Goal: Information Seeking & Learning: Check status

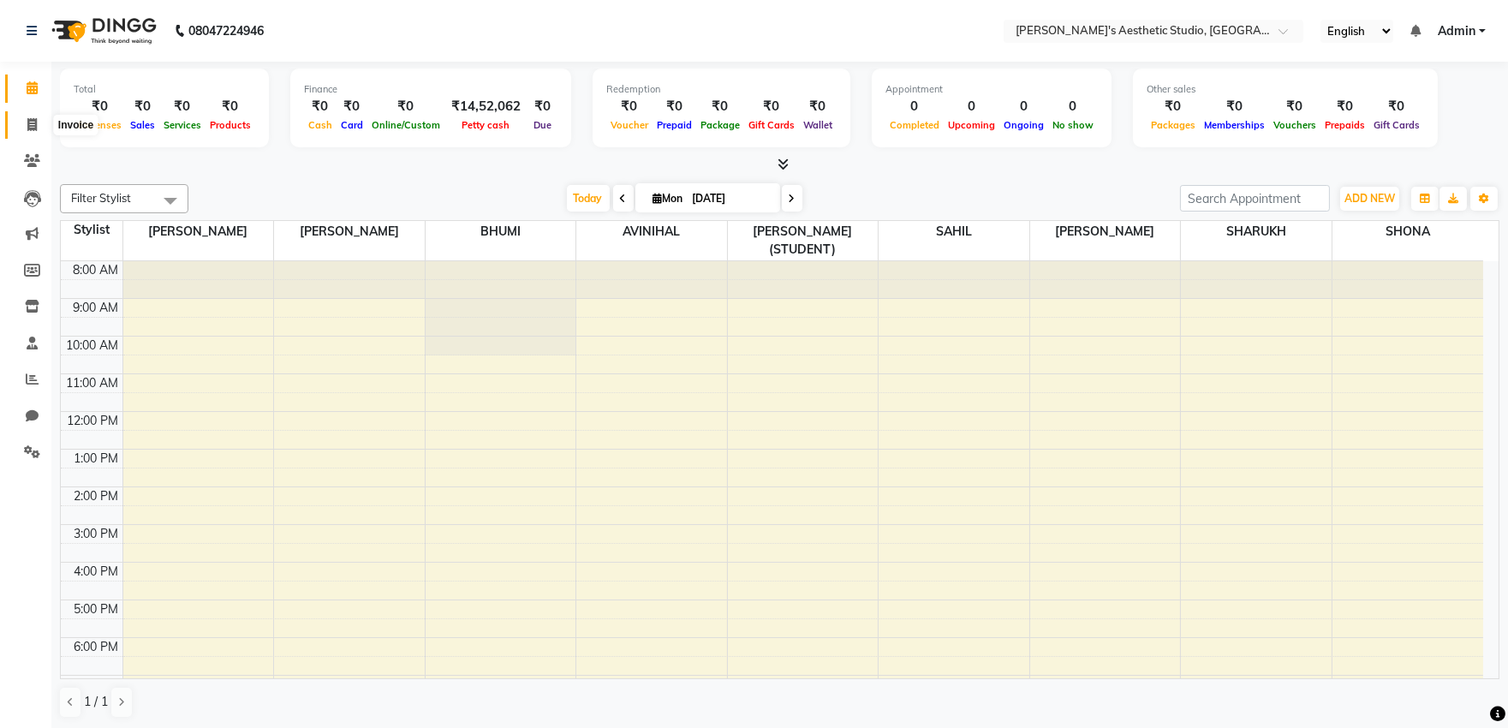
click at [27, 123] on icon at bounding box center [31, 124] width 9 height 13
select select "4077"
select select "service"
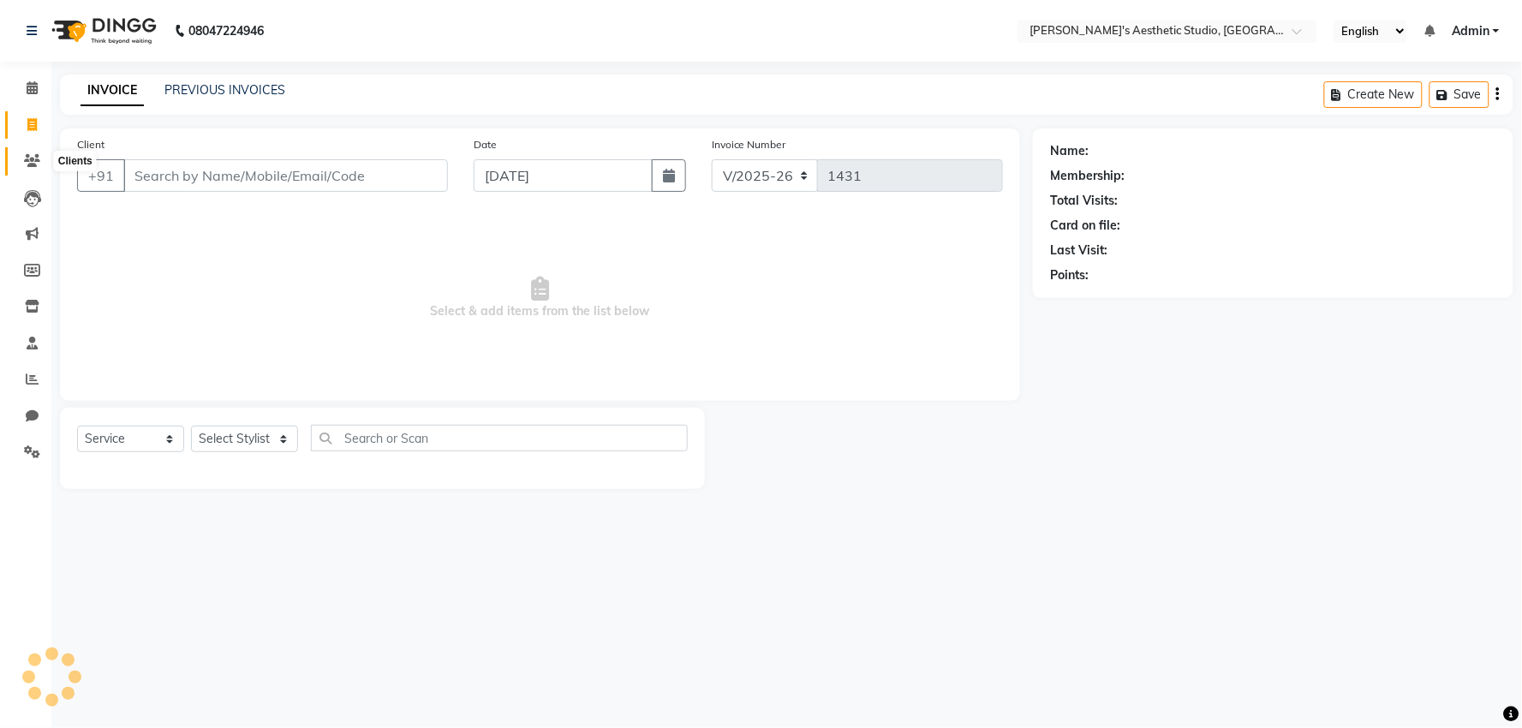
click at [32, 160] on icon at bounding box center [32, 160] width 16 height 13
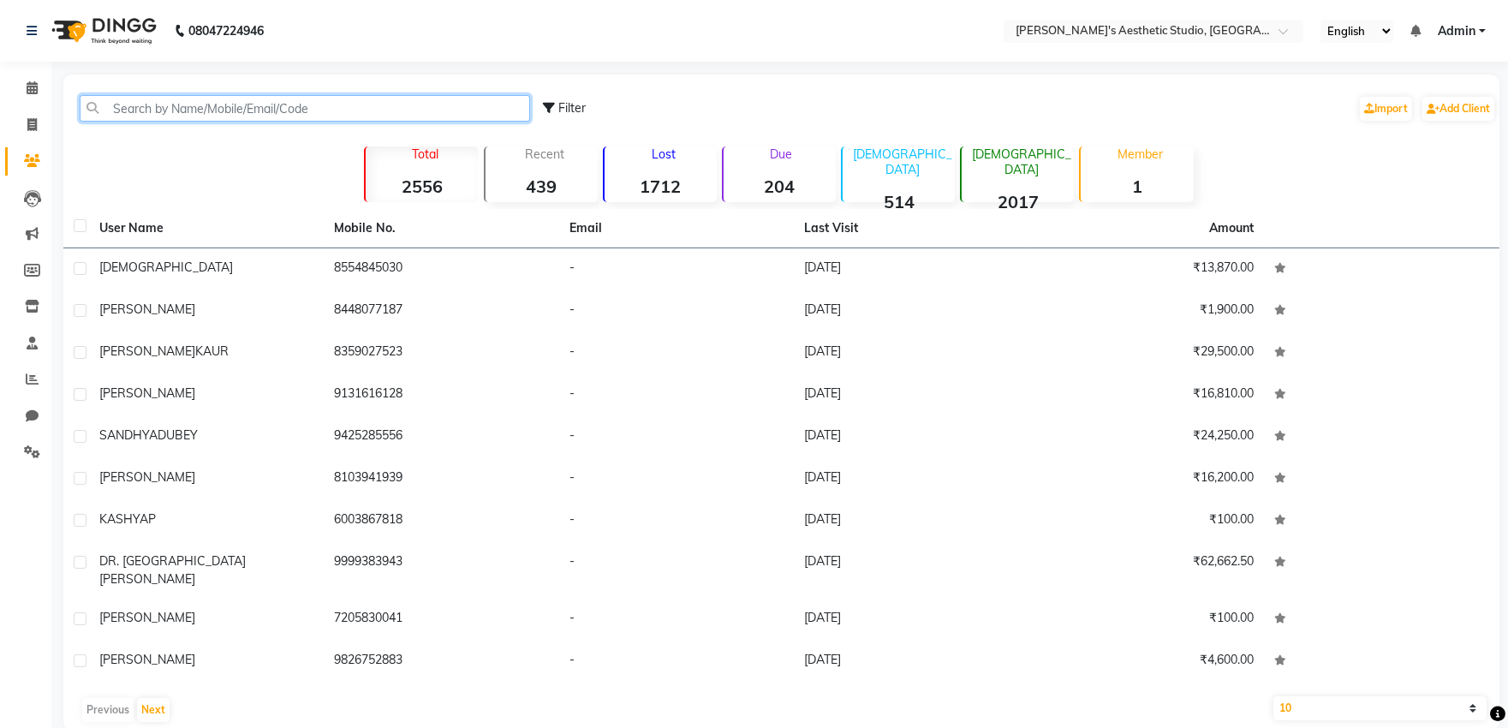
click at [142, 114] on input "text" at bounding box center [305, 108] width 450 height 27
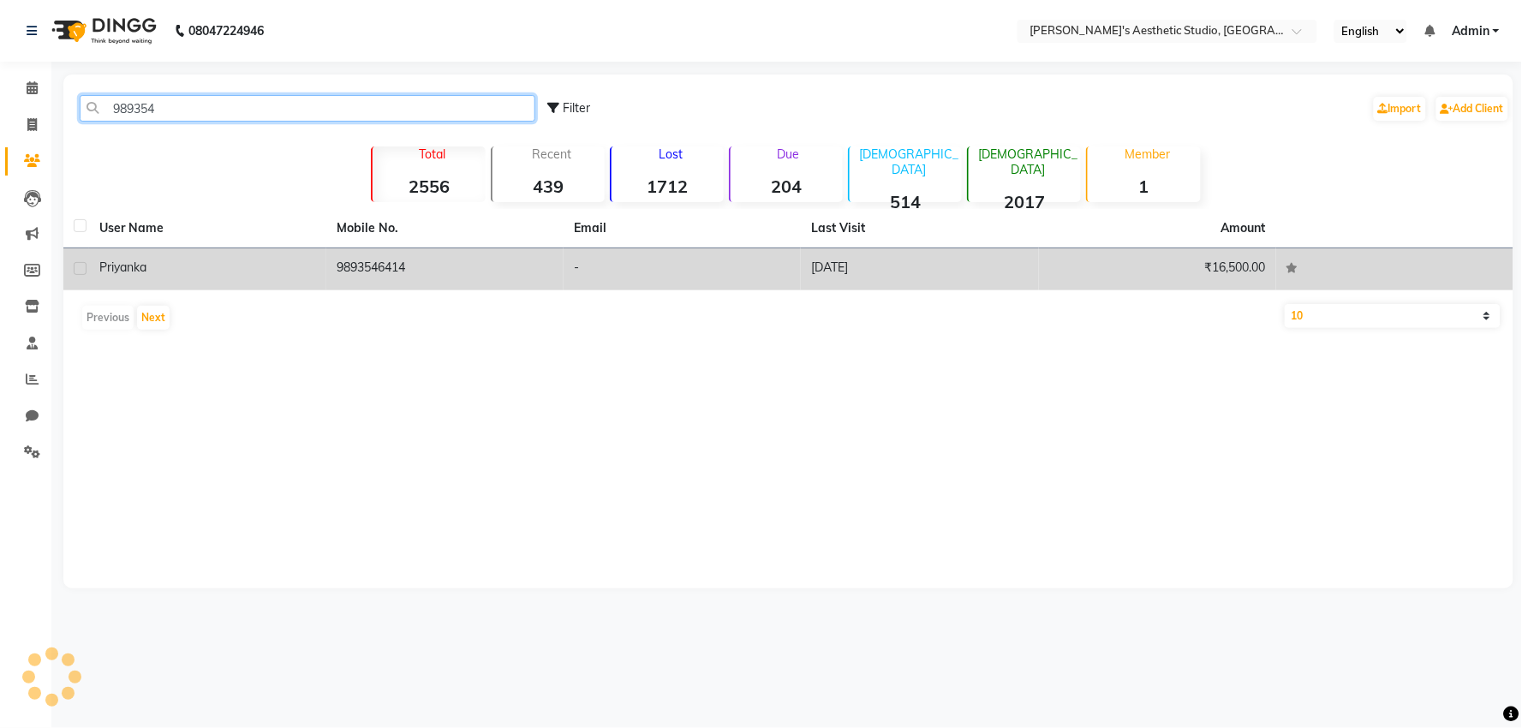
type input "989354"
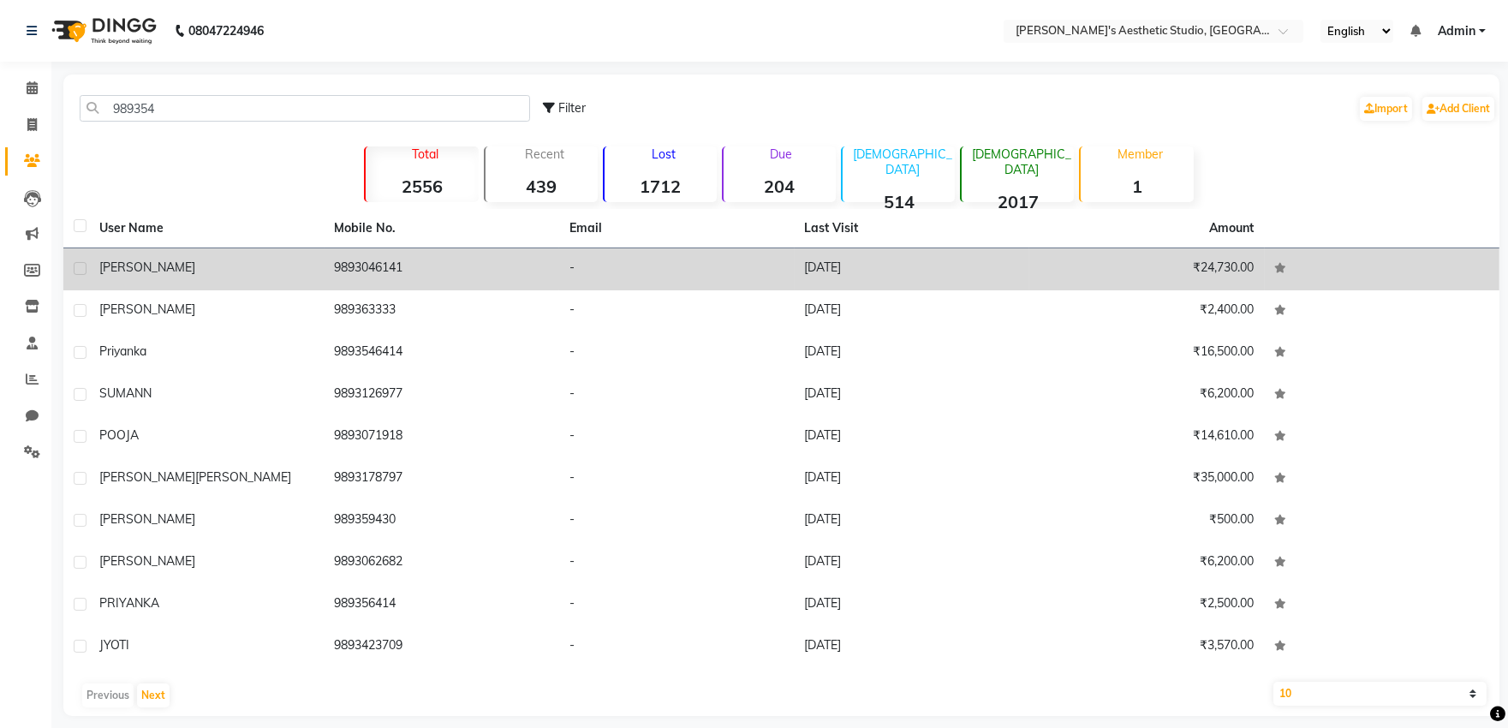
click at [726, 261] on td "-" at bounding box center [677, 269] width 236 height 42
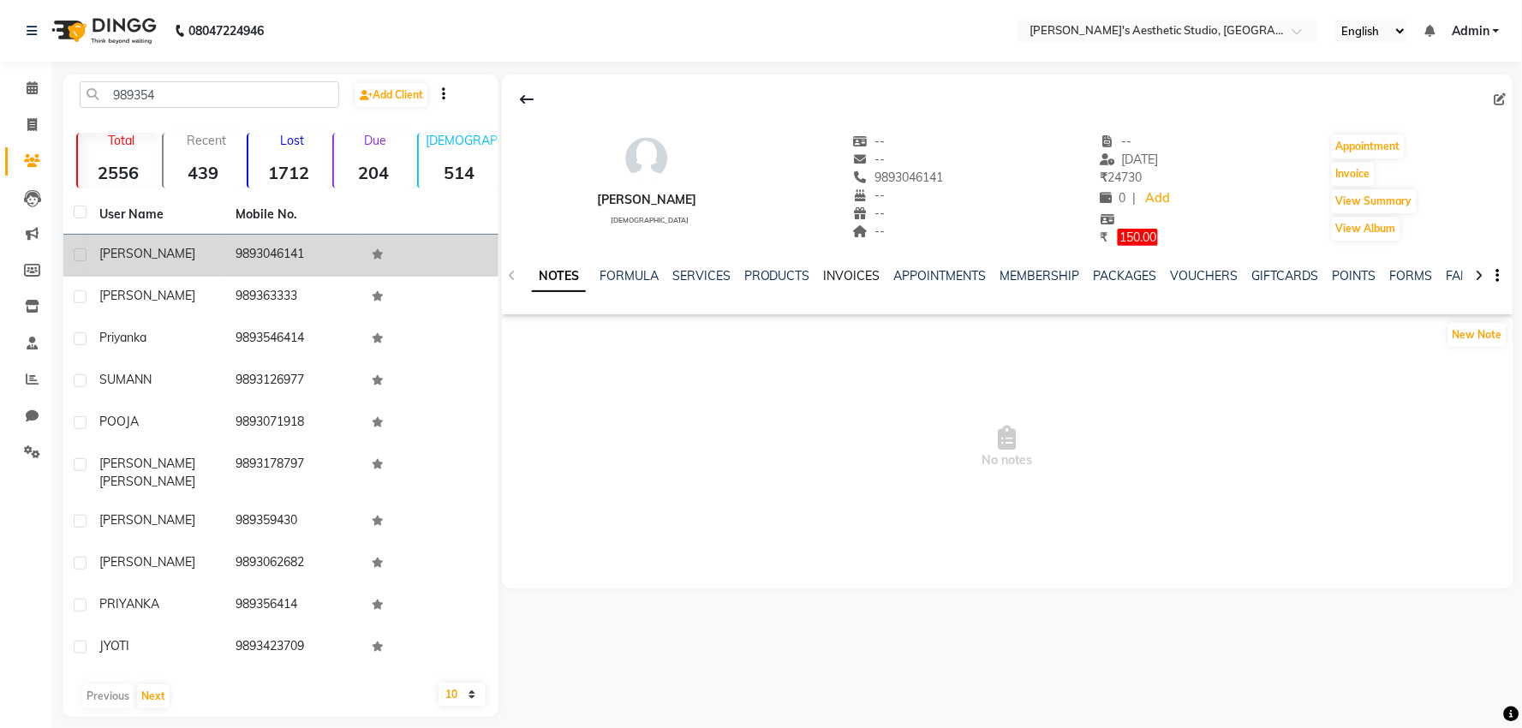
click at [836, 277] on link "INVOICES" at bounding box center [852, 275] width 57 height 15
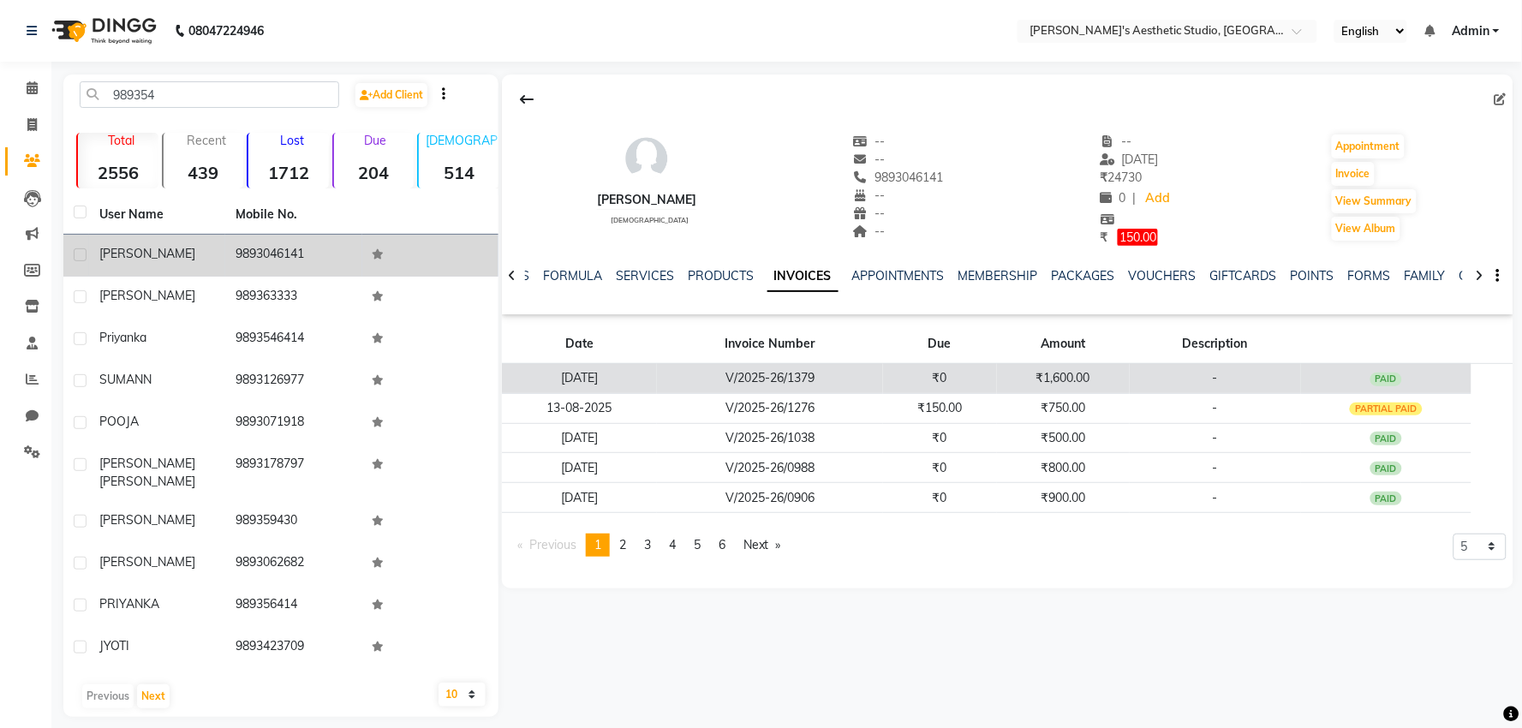
click at [826, 370] on td "V/2025-26/1379" at bounding box center [770, 378] width 226 height 30
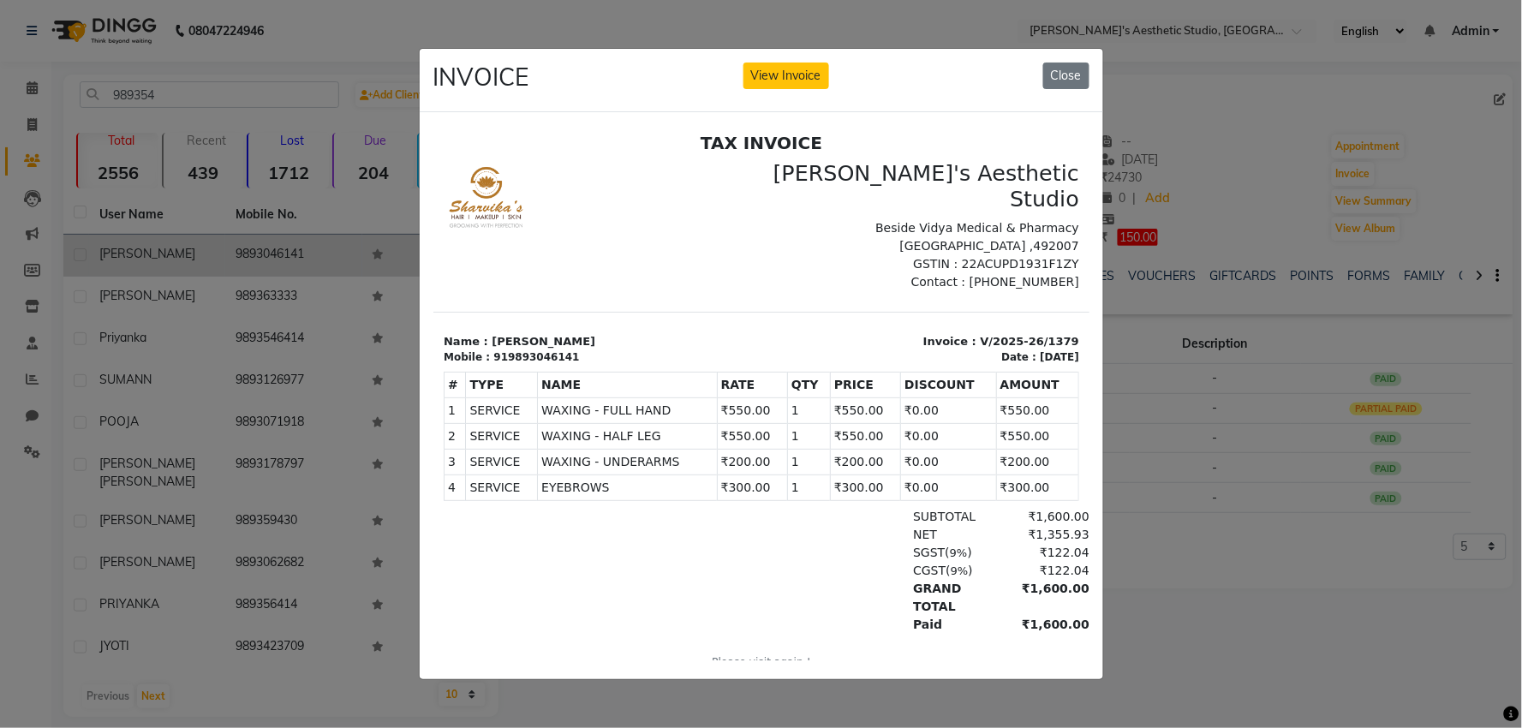
click at [1238, 291] on ngb-modal-window "INVOICE View Invoice Close" at bounding box center [761, 364] width 1522 height 728
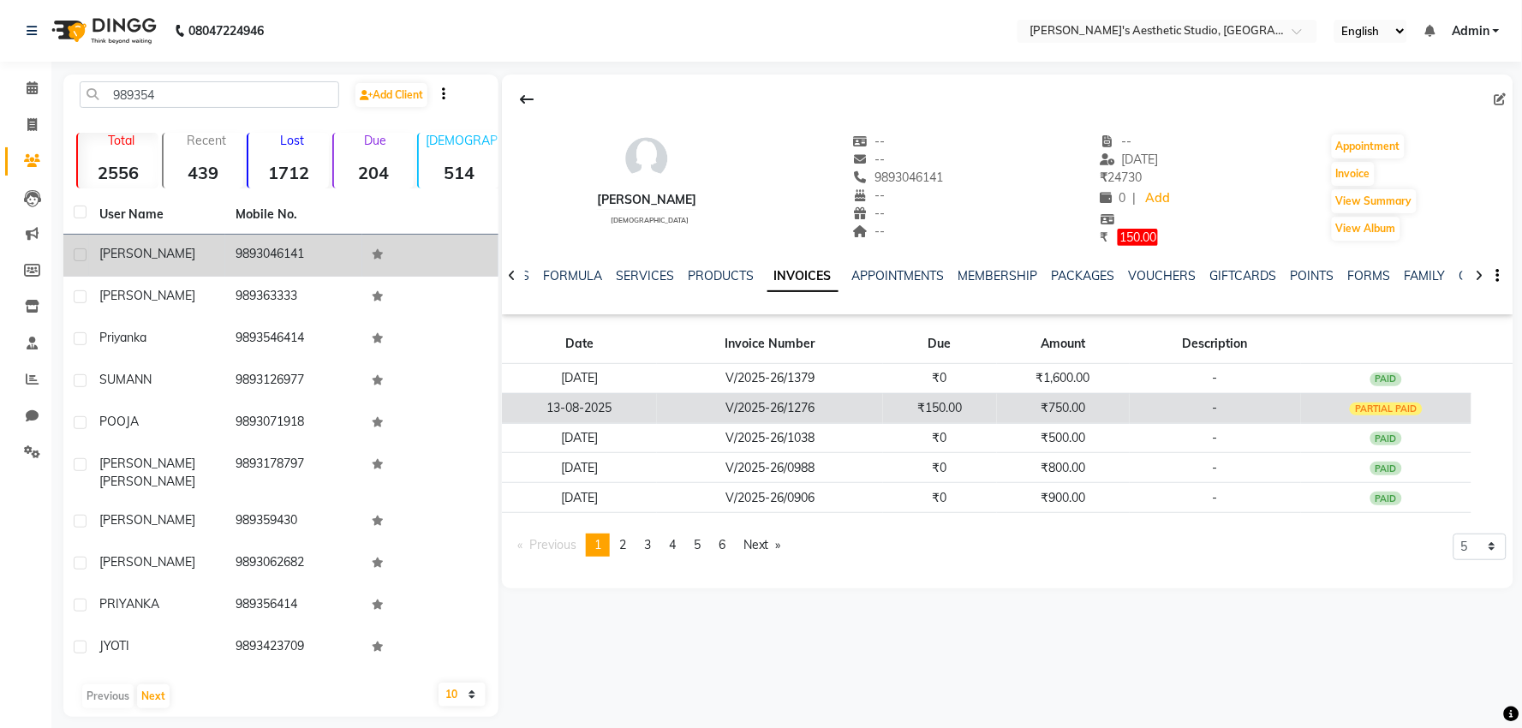
click at [803, 408] on td "V/2025-26/1276" at bounding box center [770, 408] width 226 height 30
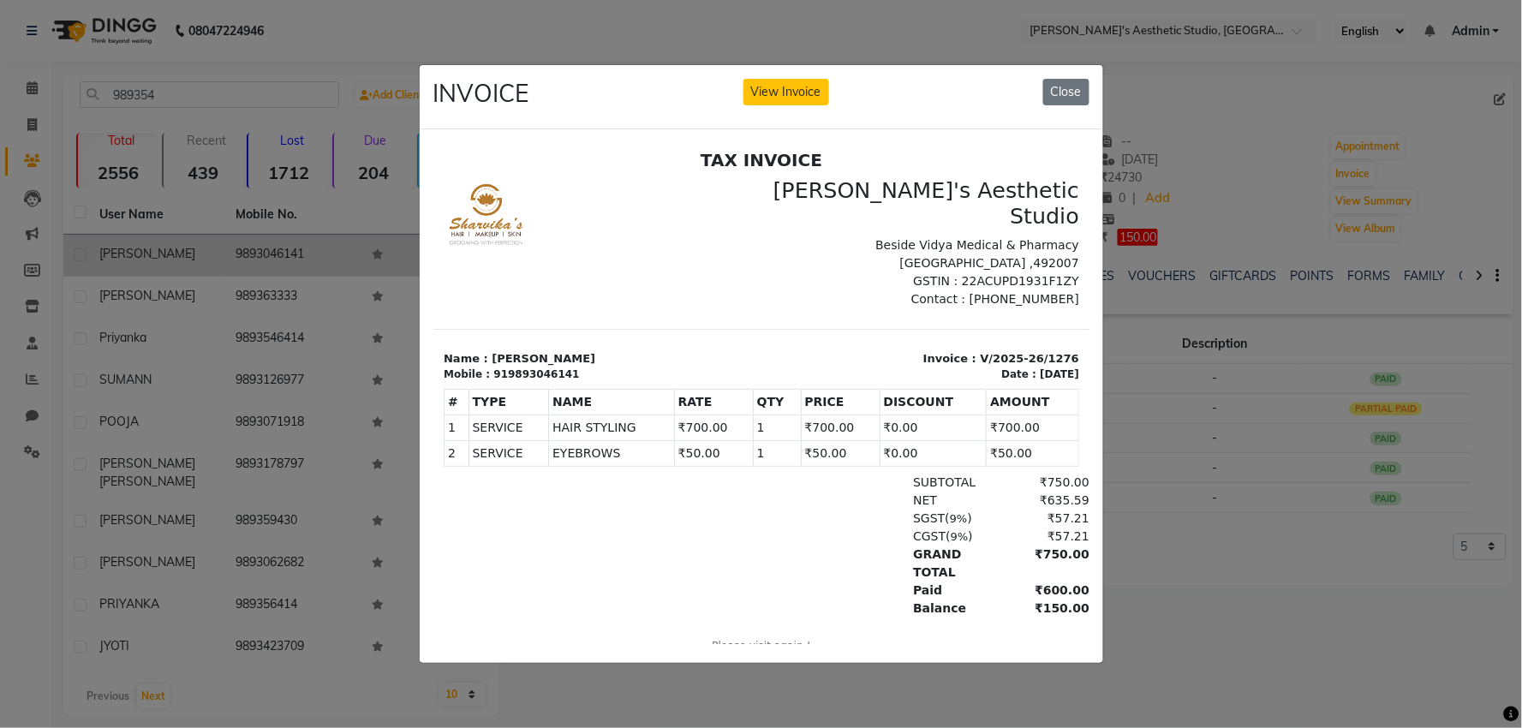
click at [1232, 295] on ngb-modal-window "INVOICE View Invoice Close" at bounding box center [761, 364] width 1522 height 728
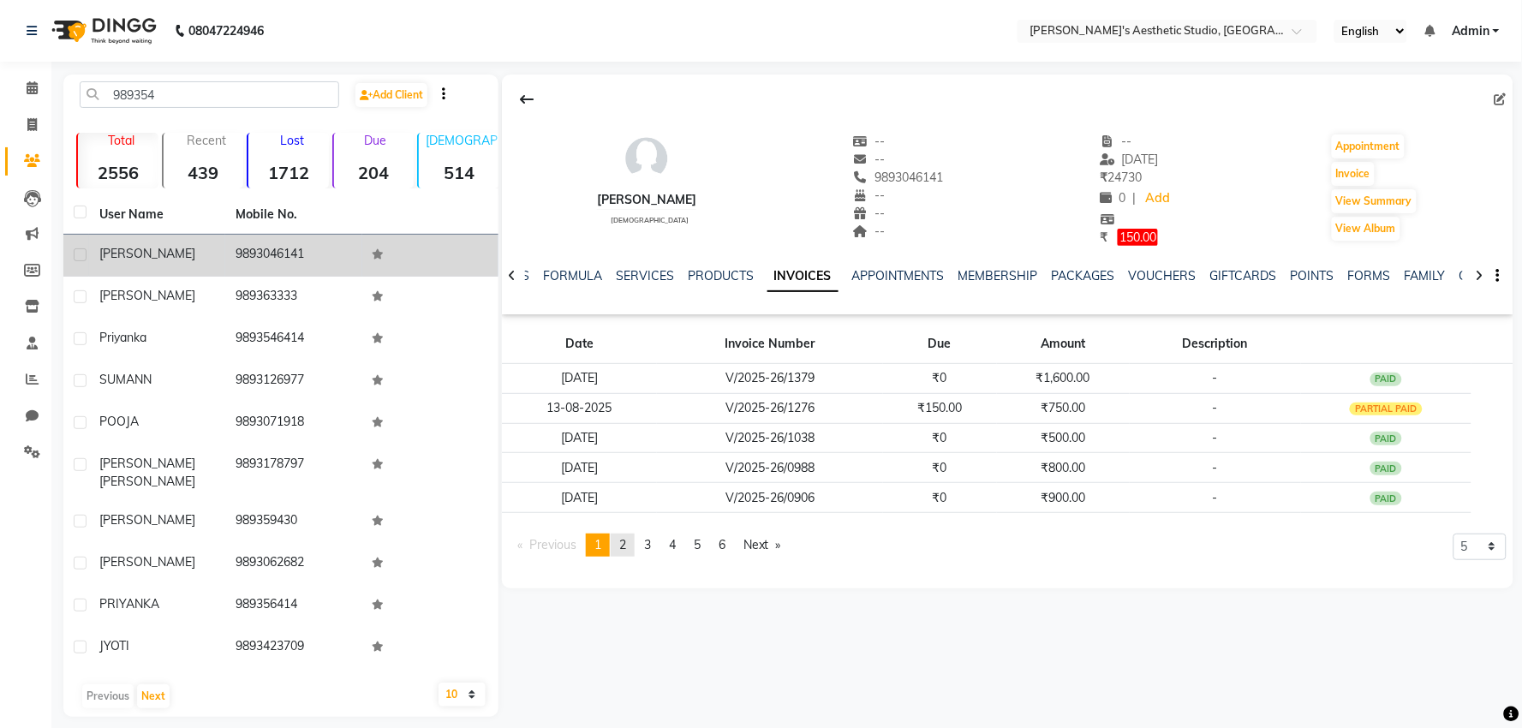
click at [625, 550] on span "2" at bounding box center [622, 544] width 7 height 15
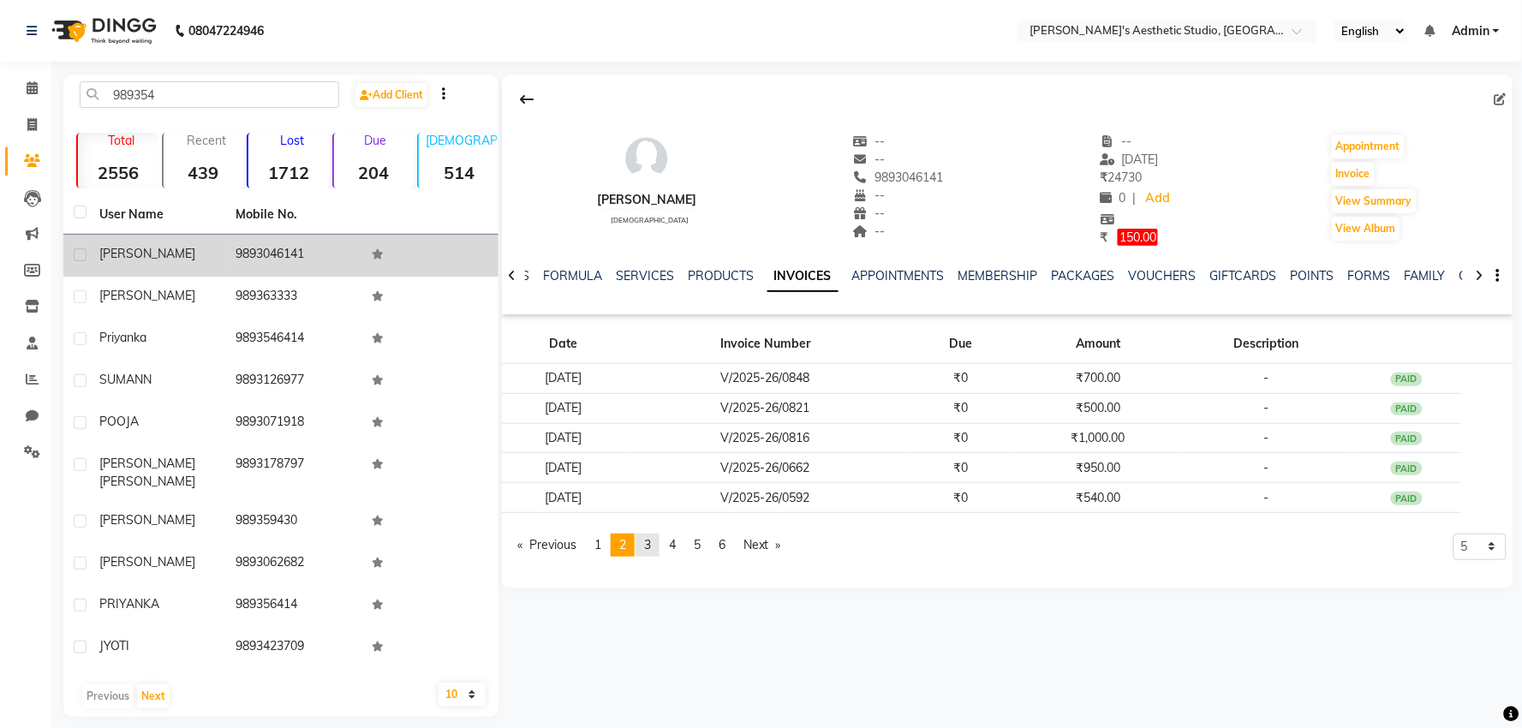
click at [651, 549] on span "3" at bounding box center [647, 544] width 7 height 15
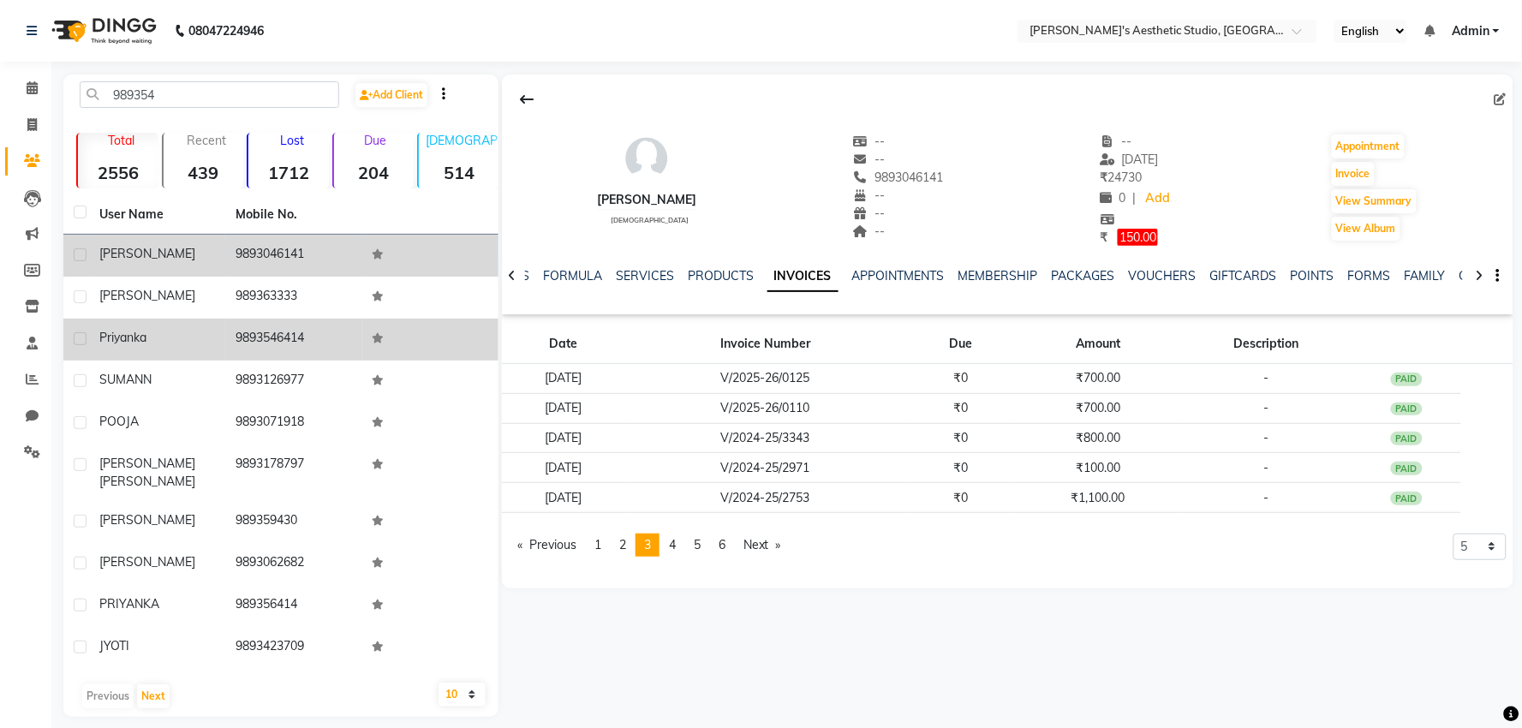
click at [214, 356] on td "priyanka" at bounding box center [157, 340] width 136 height 42
